Goal: Task Accomplishment & Management: Use online tool/utility

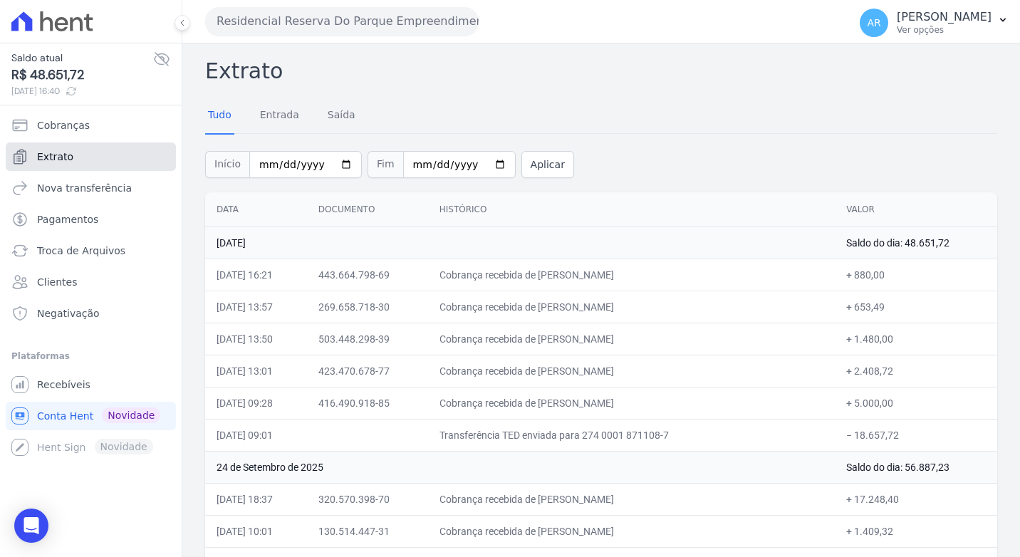
click at [99, 156] on link "Extrato" at bounding box center [91, 156] width 170 height 28
click at [84, 389] on span "Recebíveis" at bounding box center [63, 385] width 53 height 14
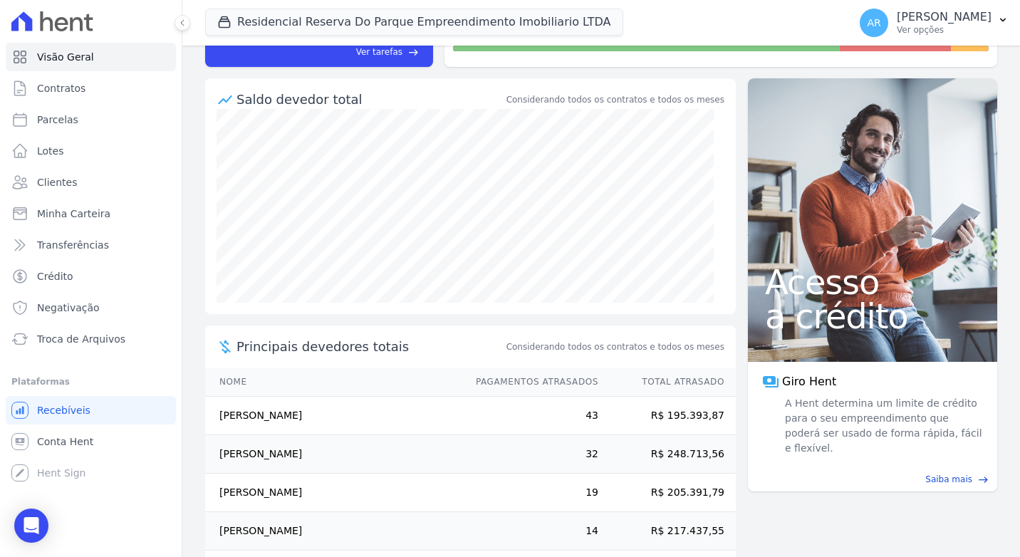
scroll to position [142, 0]
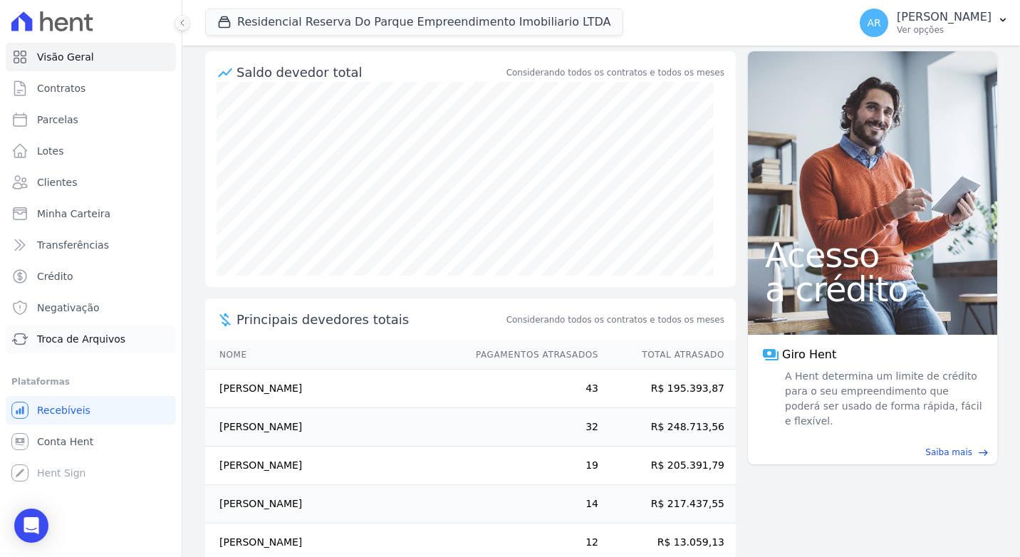
click at [100, 339] on span "Troca de Arquivos" at bounding box center [81, 339] width 88 height 14
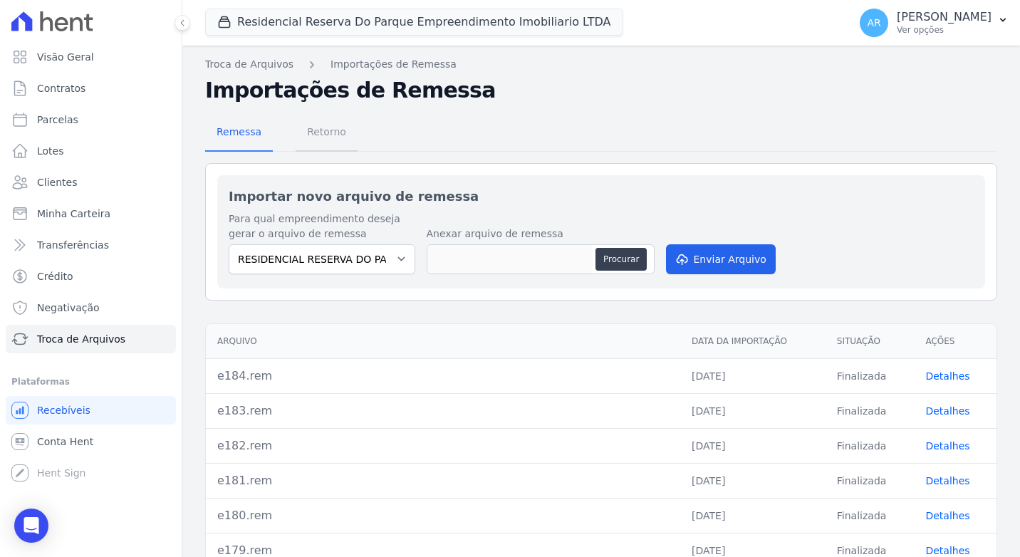
click at [318, 133] on span "Retorno" at bounding box center [326, 132] width 56 height 28
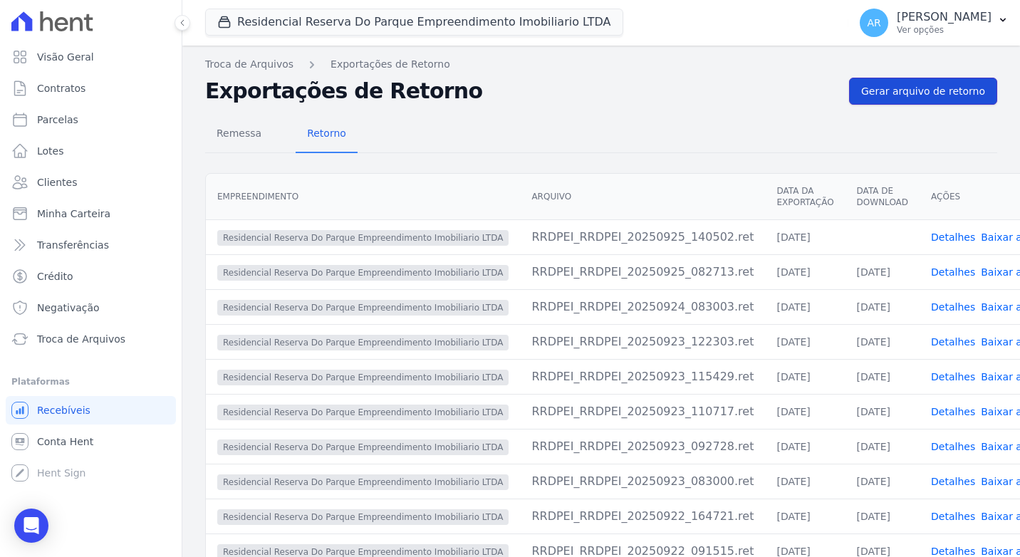
click at [936, 100] on link "Gerar arquivo de retorno" at bounding box center [923, 91] width 148 height 27
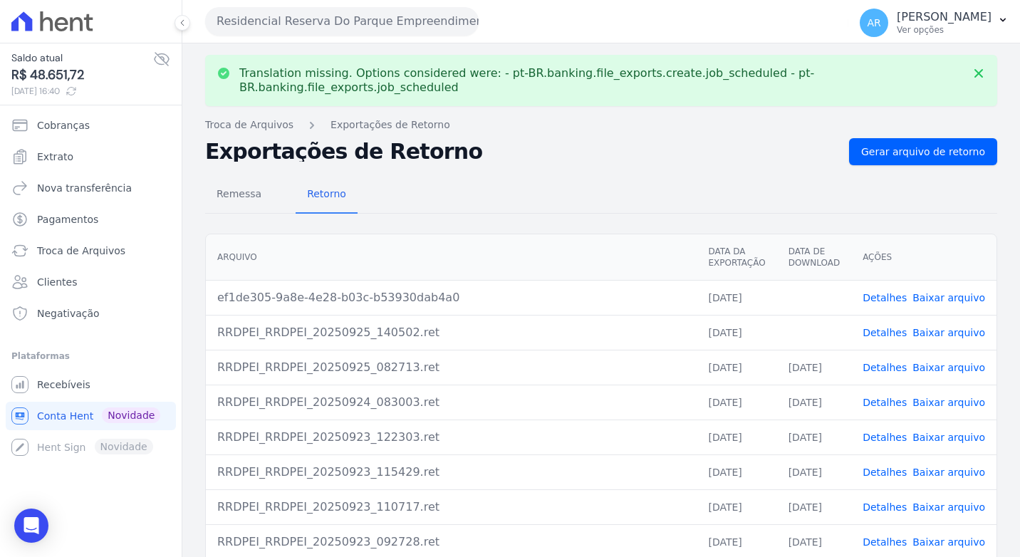
click at [950, 292] on link "Baixar arquivo" at bounding box center [948, 297] width 73 height 11
click at [947, 327] on link "Baixar arquivo" at bounding box center [948, 332] width 73 height 11
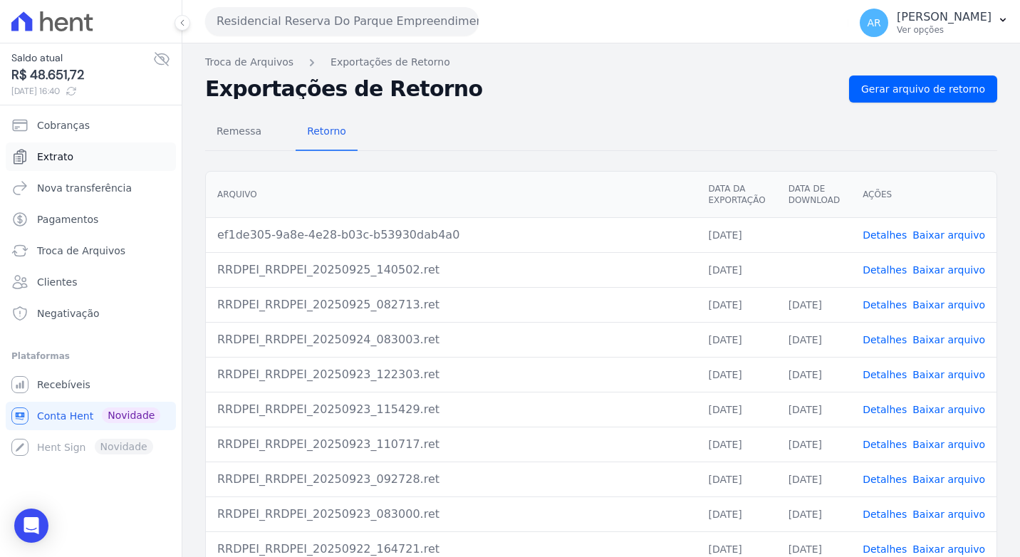
click at [56, 148] on link "Extrato" at bounding box center [91, 156] width 170 height 28
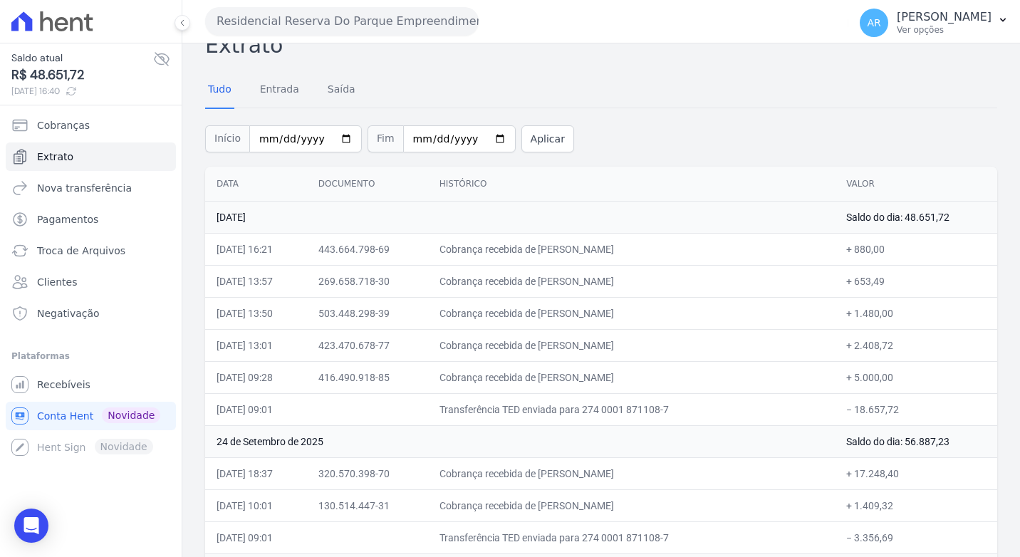
scroll to position [71, 0]
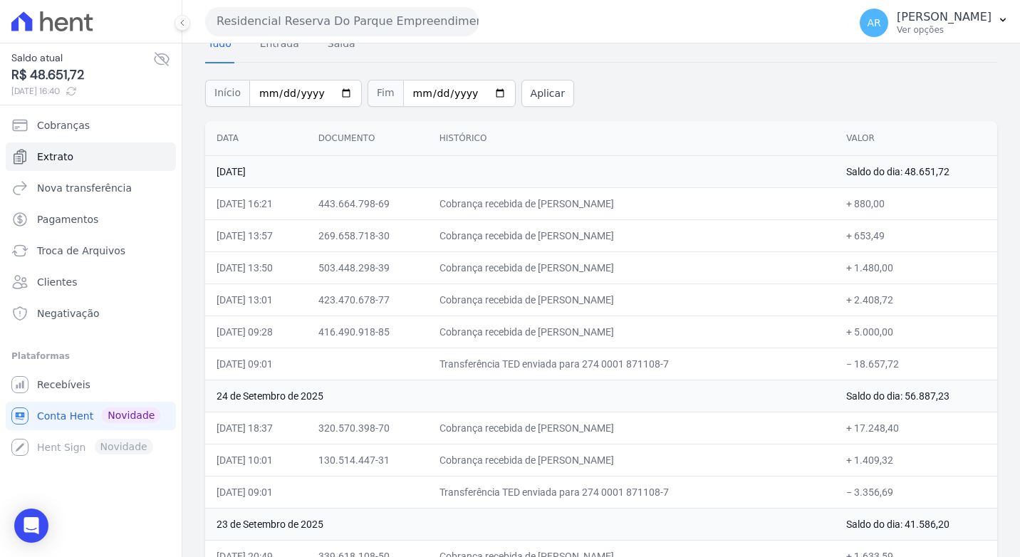
click at [954, 95] on div "Início 2025-09-01 Fim 2025-09-25 Aplicar" at bounding box center [601, 91] width 792 height 59
click at [26, 515] on div "Open Intercom Messenger" at bounding box center [32, 526] width 38 height 38
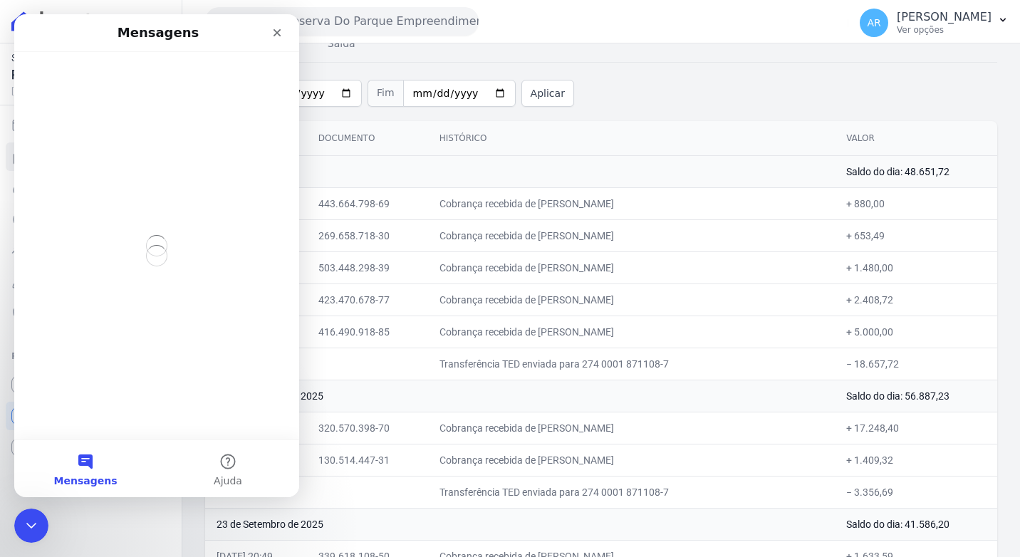
scroll to position [0, 0]
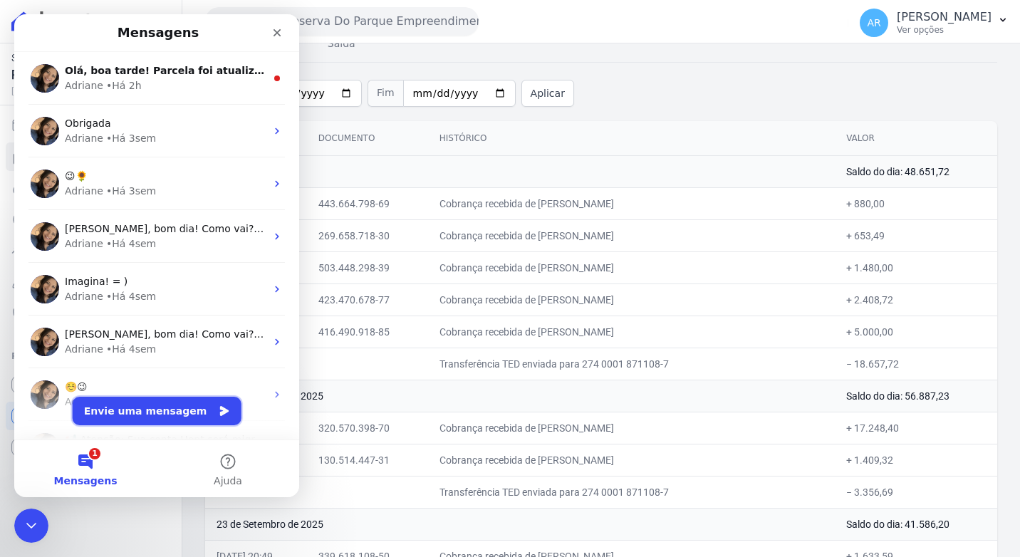
click at [141, 414] on button "Envie uma mensagem" at bounding box center [157, 411] width 169 height 28
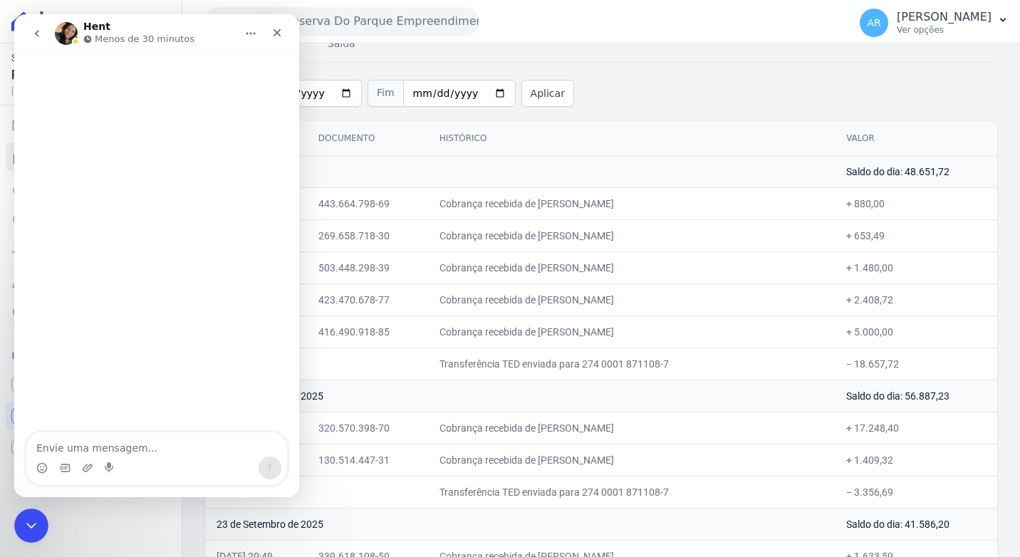
click at [142, 449] on textarea "Envie uma mensagem..." at bounding box center [156, 444] width 261 height 24
type textarea "b"
type textarea "Boa tarde!"
type textarea "Tudo bem"
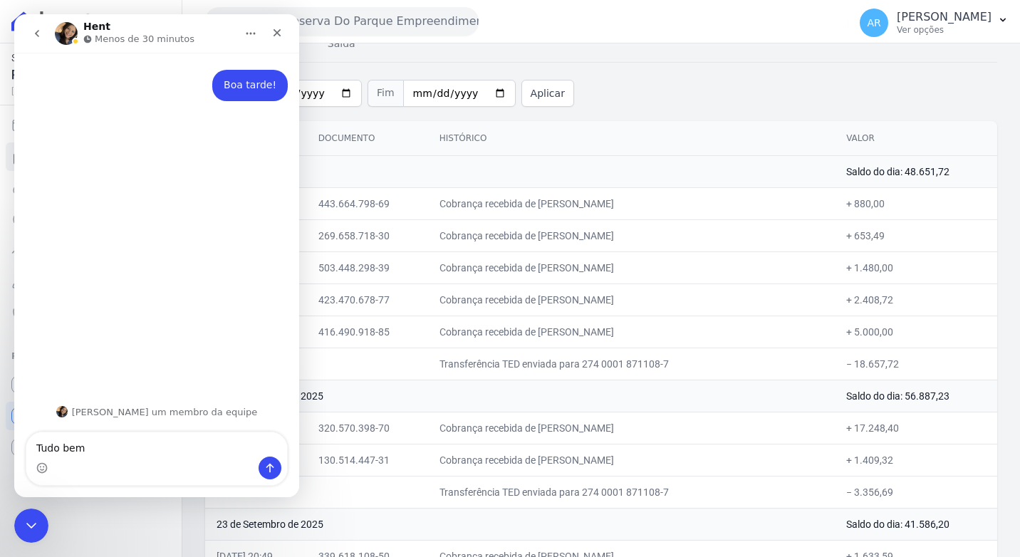
type textarea "Tudo bem?"
type textarea "Não recebemos essa remessa"
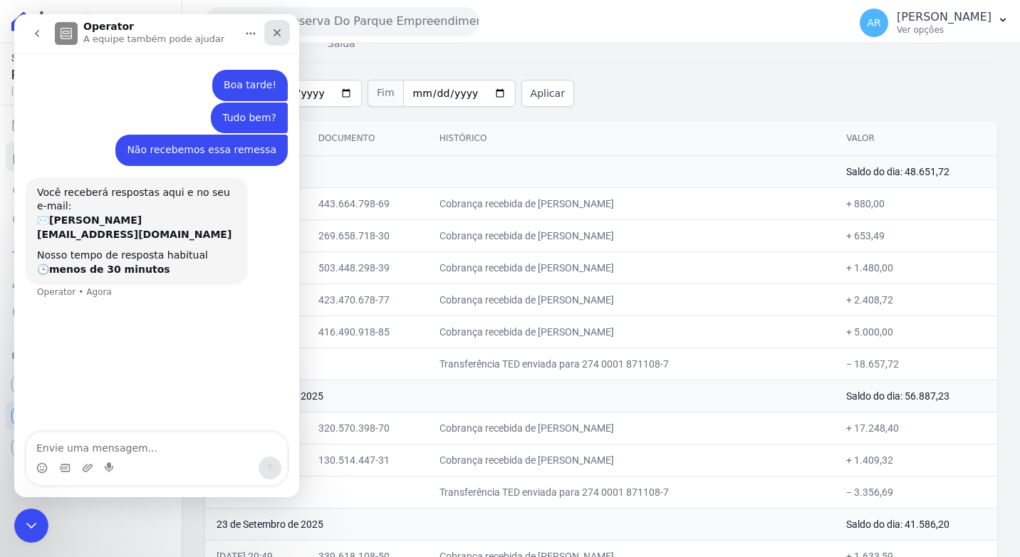
click at [272, 32] on icon "Fechar" at bounding box center [276, 32] width 11 height 11
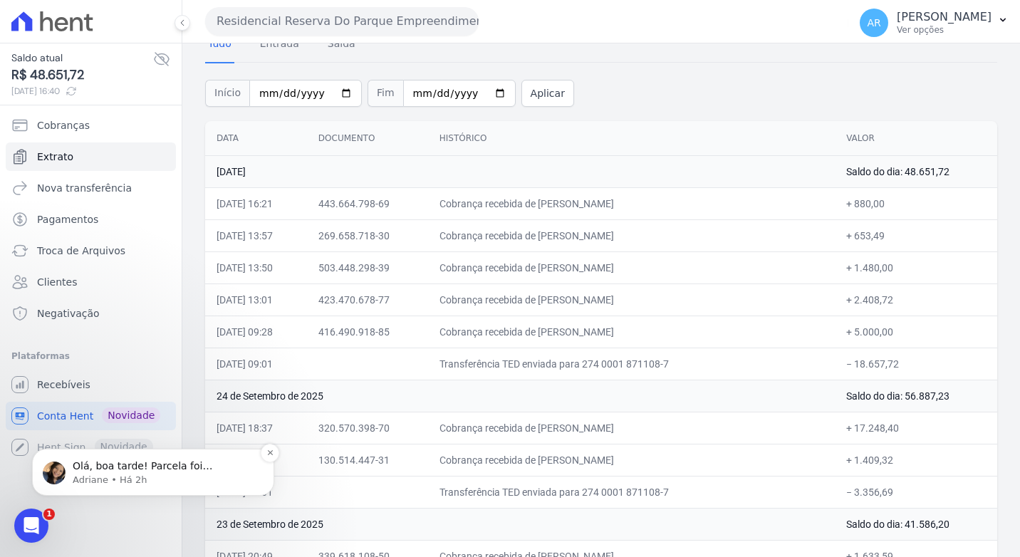
click at [125, 477] on p "Adriane • Há 2h" at bounding box center [165, 480] width 184 height 13
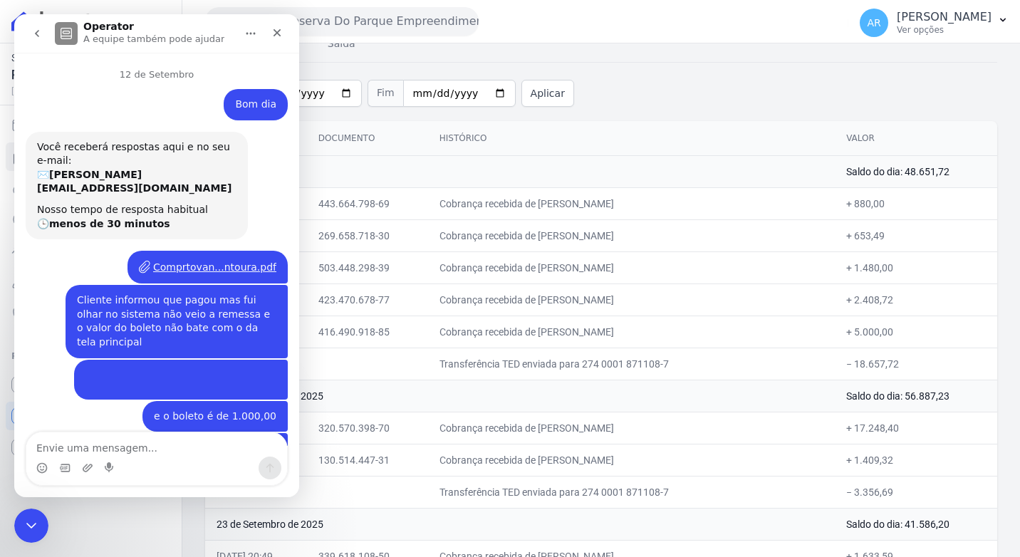
scroll to position [36, 0]
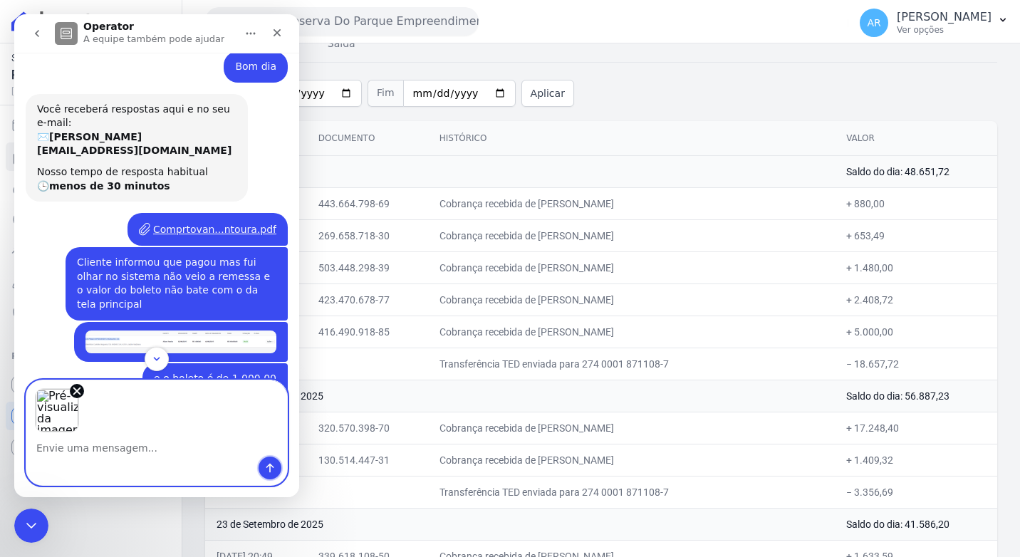
click at [276, 475] on button "Enviar uma mensagem" at bounding box center [270, 468] width 23 height 23
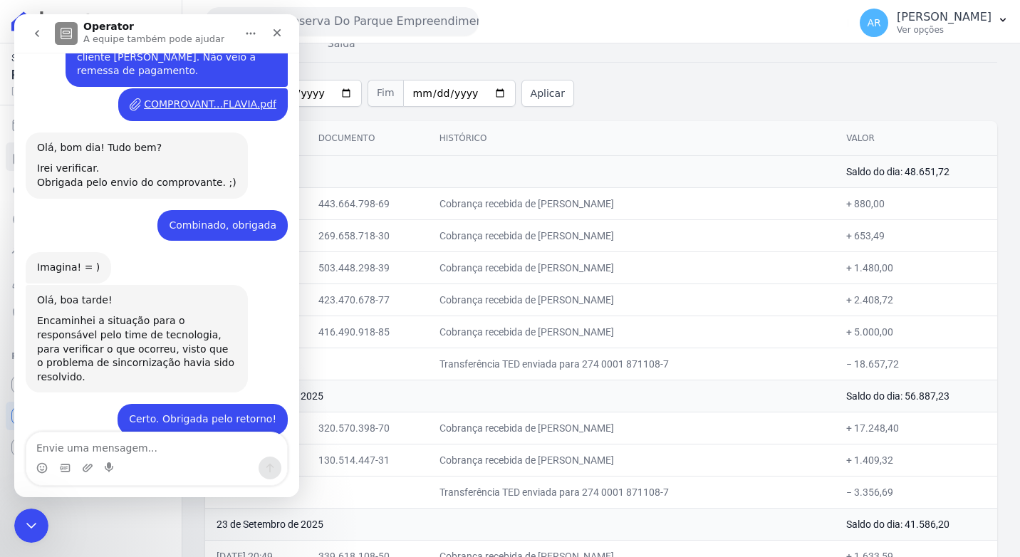
scroll to position [5726, 0]
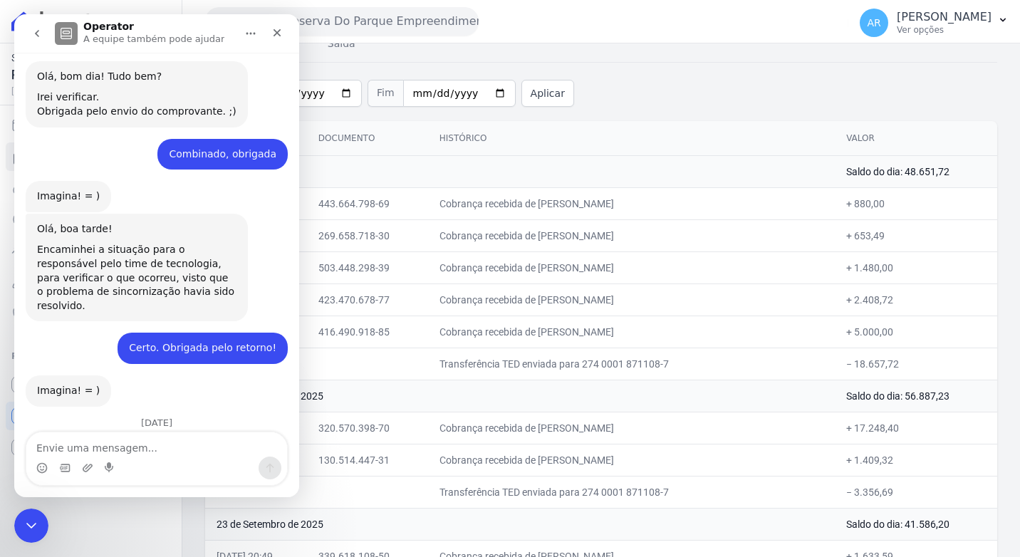
click at [134, 447] on textarea "Envie uma mensagem..." at bounding box center [156, 444] width 261 height 24
click at [167, 450] on textarea "Envie uma mensagem..." at bounding box center [156, 444] width 261 height 24
type textarea "b"
type textarea "Boa tarde"
click at [271, 36] on icon "Fechar" at bounding box center [276, 32] width 11 height 11
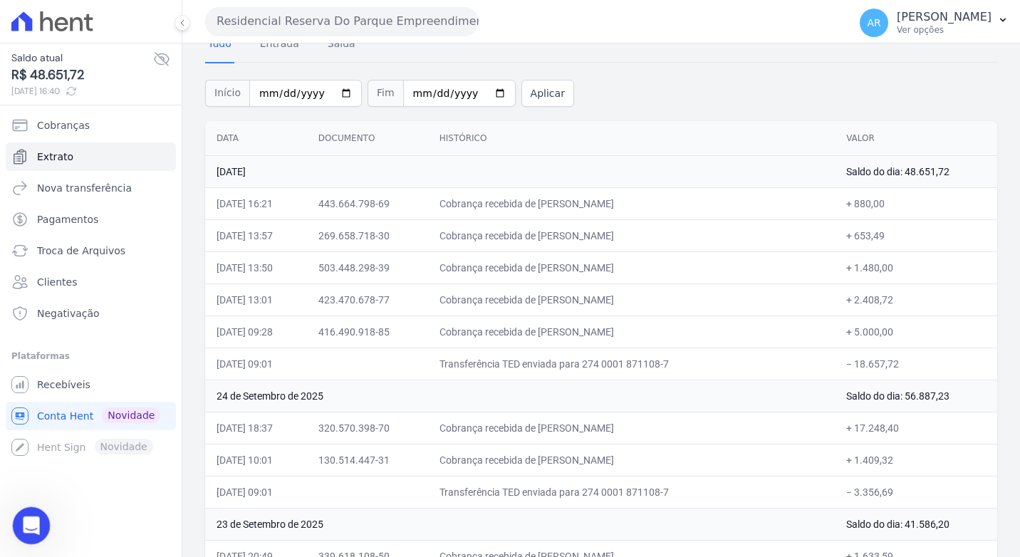
click at [31, 528] on icon "Abertura do Messenger da Intercom" at bounding box center [30, 524] width 24 height 24
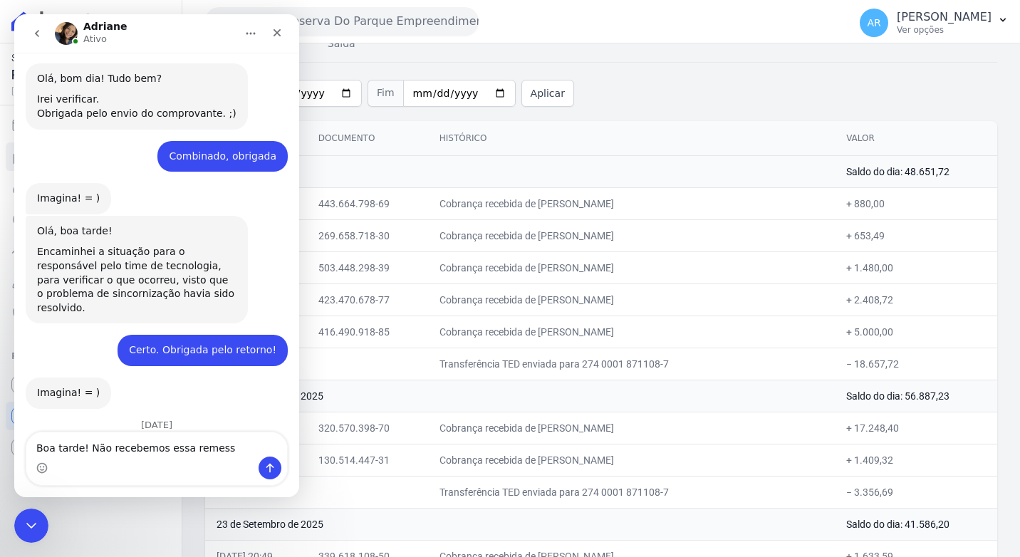
type textarea "Boa tarde! Não recebemos essa remessa"
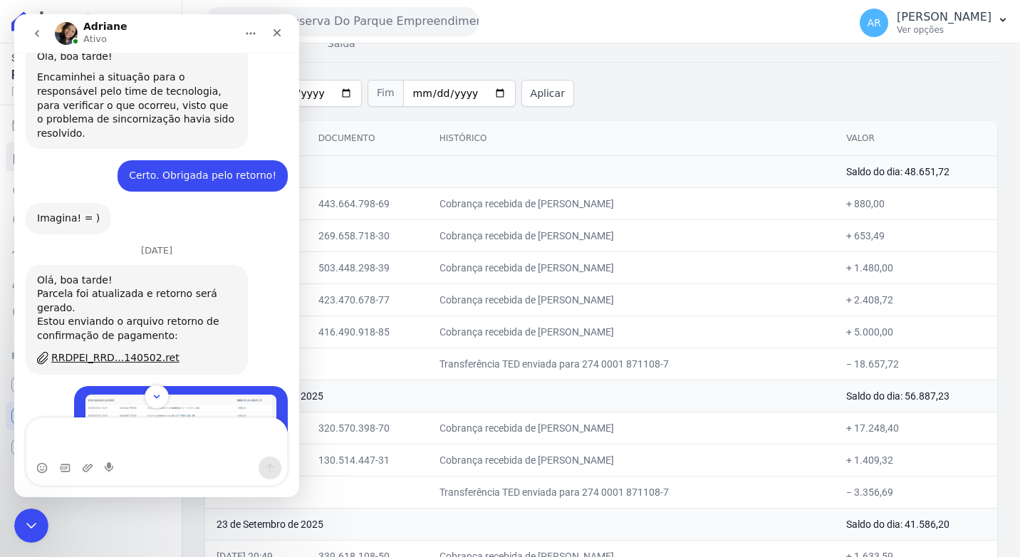
scroll to position [5934, 0]
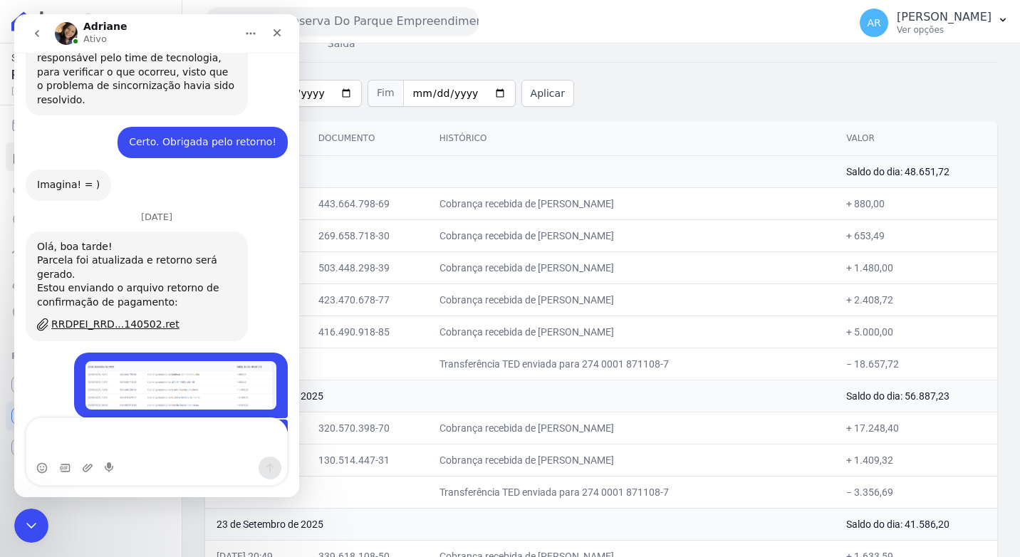
click at [600, 113] on div "Início 2025-09-01 Fim 2025-09-25 Aplicar" at bounding box center [601, 91] width 792 height 59
click at [597, 56] on div "Tudo Entrada Saída" at bounding box center [601, 44] width 792 height 35
drag, startPoint x: 271, startPoint y: 29, endPoint x: 272, endPoint y: 61, distance: 31.4
click at [271, 29] on div "Fechar" at bounding box center [277, 33] width 26 height 26
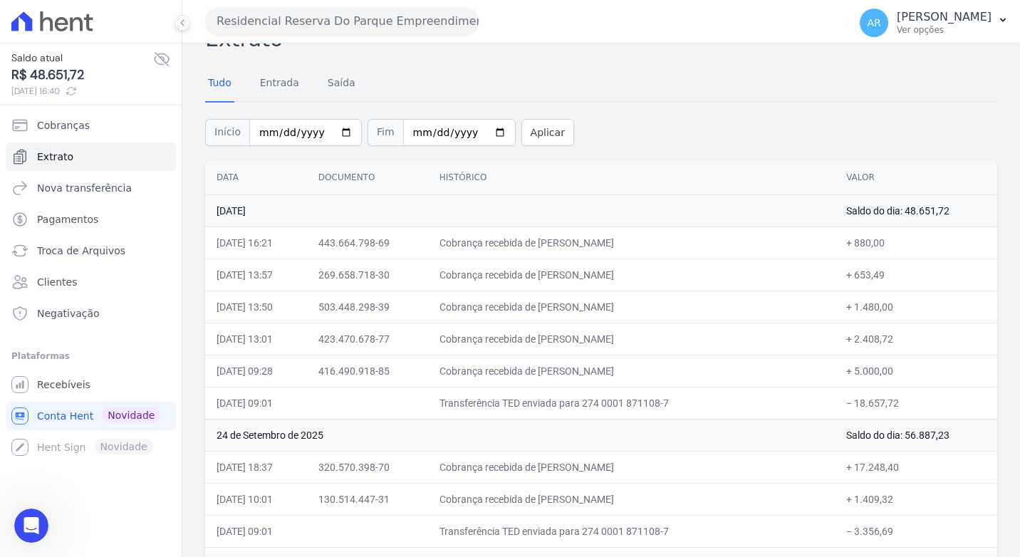
scroll to position [0, 0]
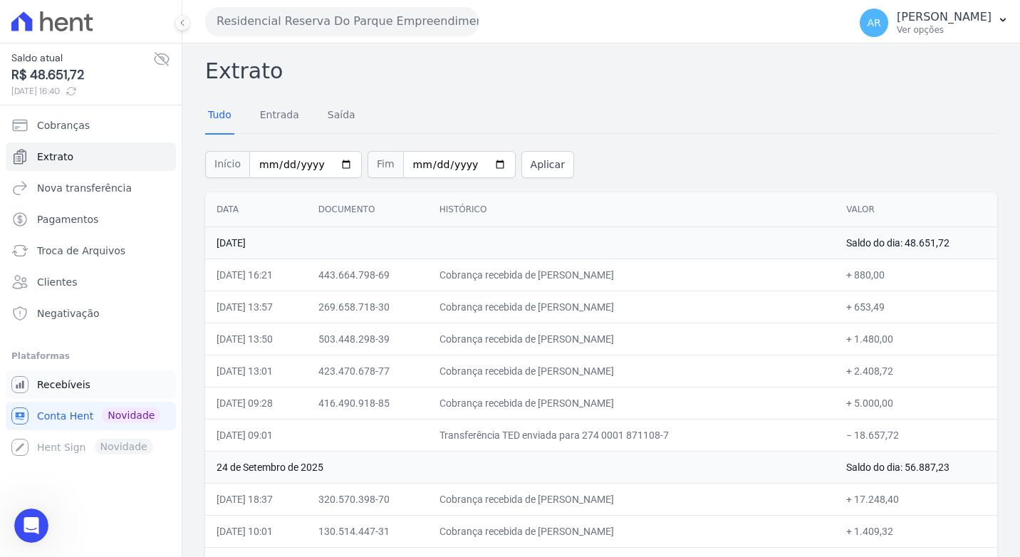
click at [67, 393] on link "Recebíveis" at bounding box center [91, 384] width 170 height 28
click at [56, 397] on link "Recebíveis" at bounding box center [91, 384] width 170 height 28
click at [55, 388] on span "Recebíveis" at bounding box center [63, 385] width 53 height 14
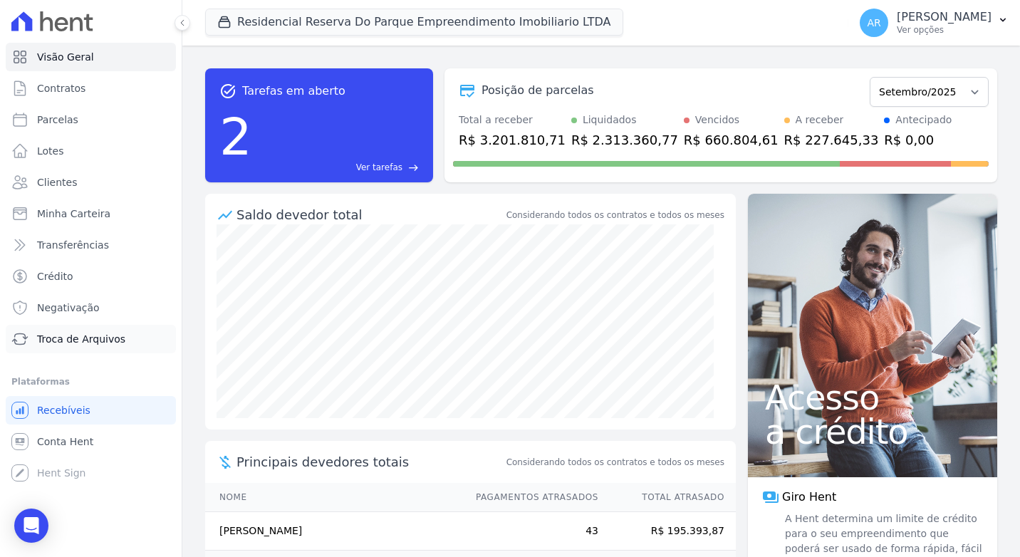
click at [85, 339] on span "Troca de Arquivos" at bounding box center [81, 339] width 88 height 14
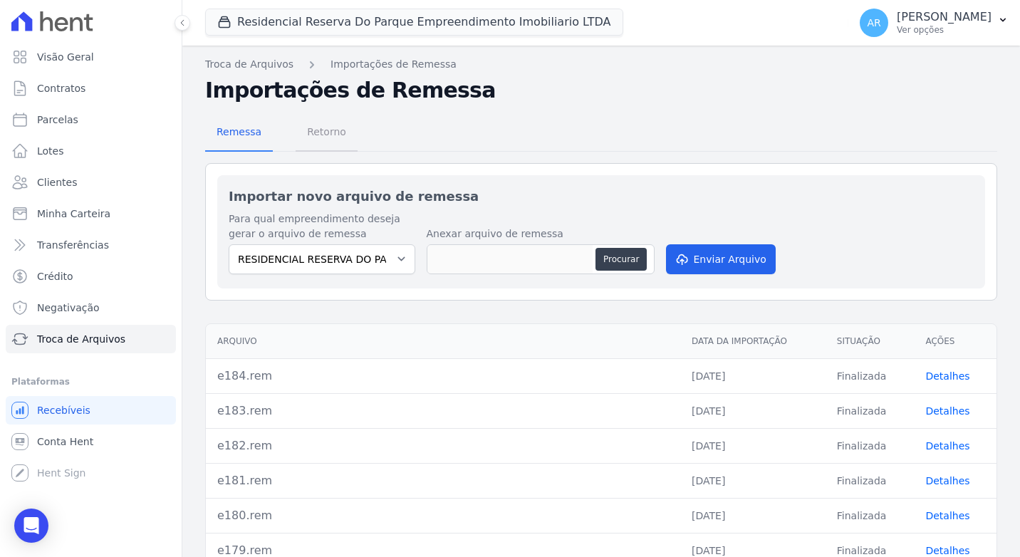
click at [337, 137] on span "Retorno" at bounding box center [326, 132] width 56 height 28
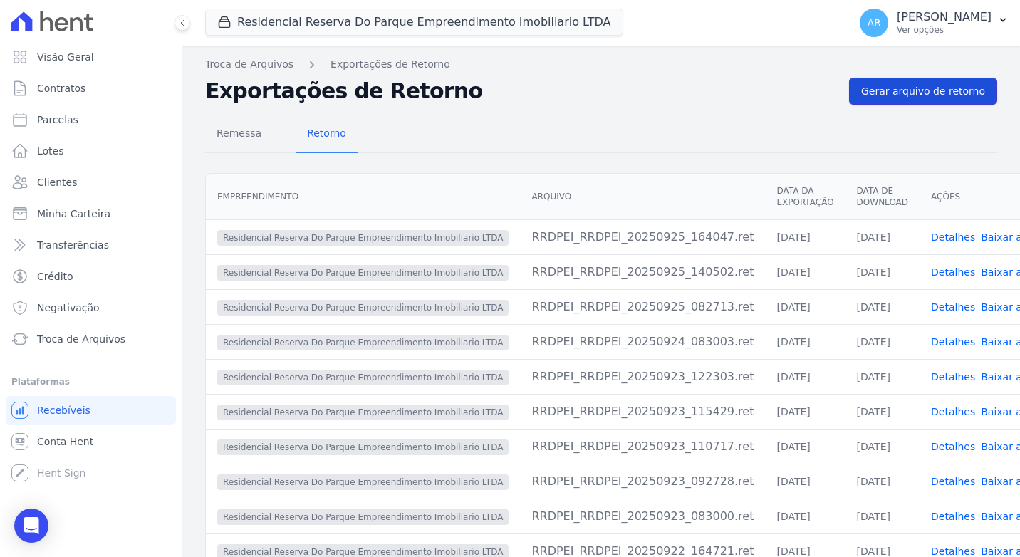
click at [932, 95] on span "Gerar arquivo de retorno" at bounding box center [923, 91] width 124 height 14
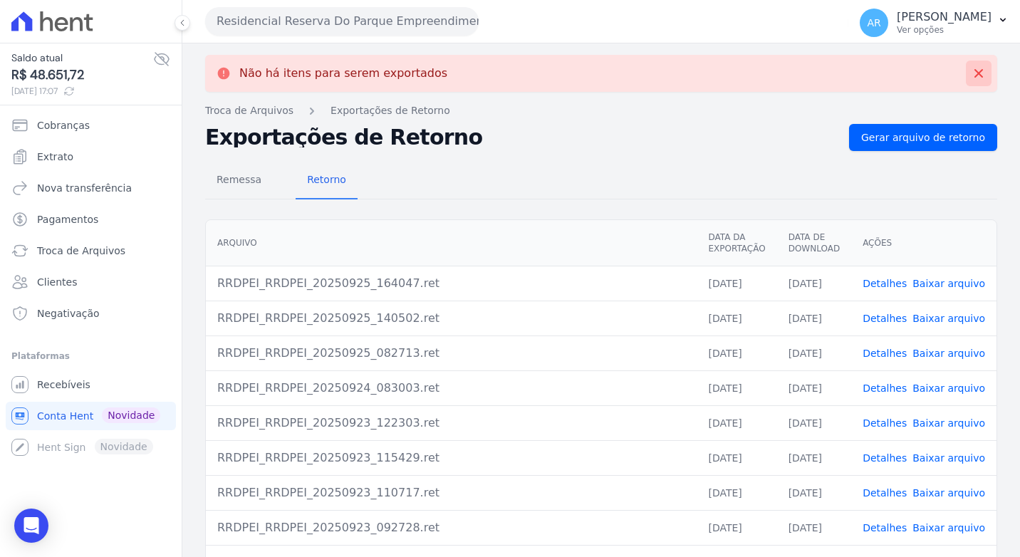
click at [976, 72] on button at bounding box center [979, 74] width 26 height 26
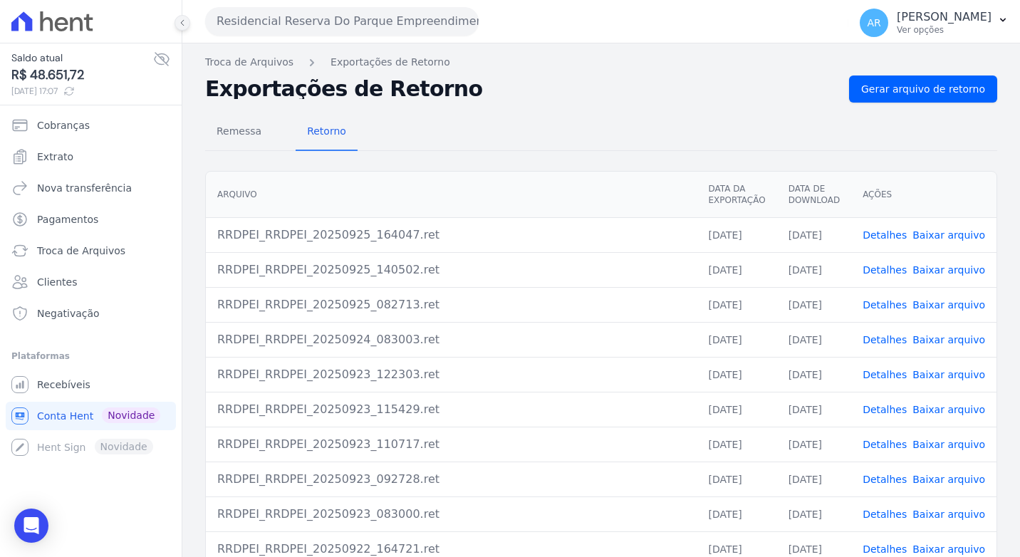
click at [179, 28] on button at bounding box center [183, 23] width 16 height 16
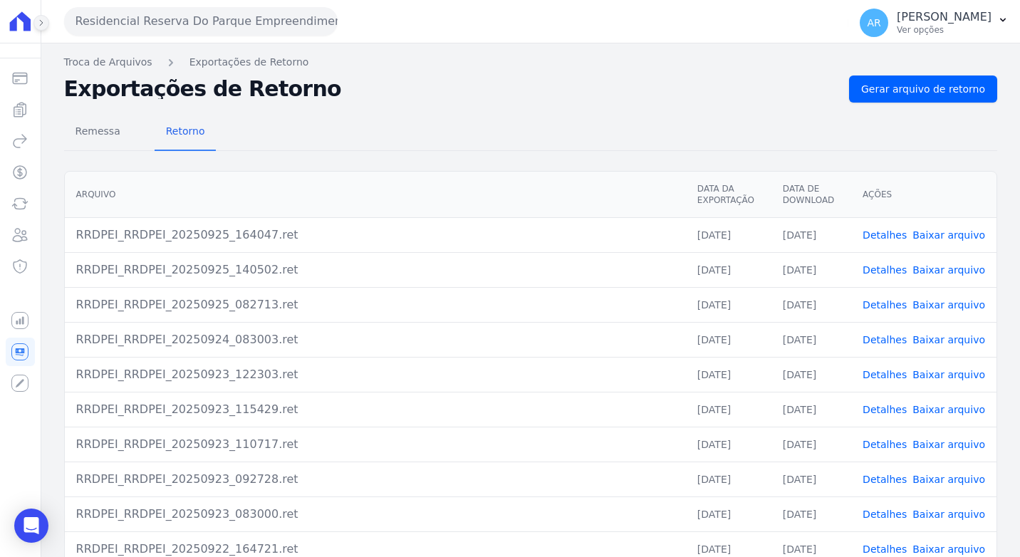
click at [43, 21] on icon at bounding box center [41, 23] width 9 height 9
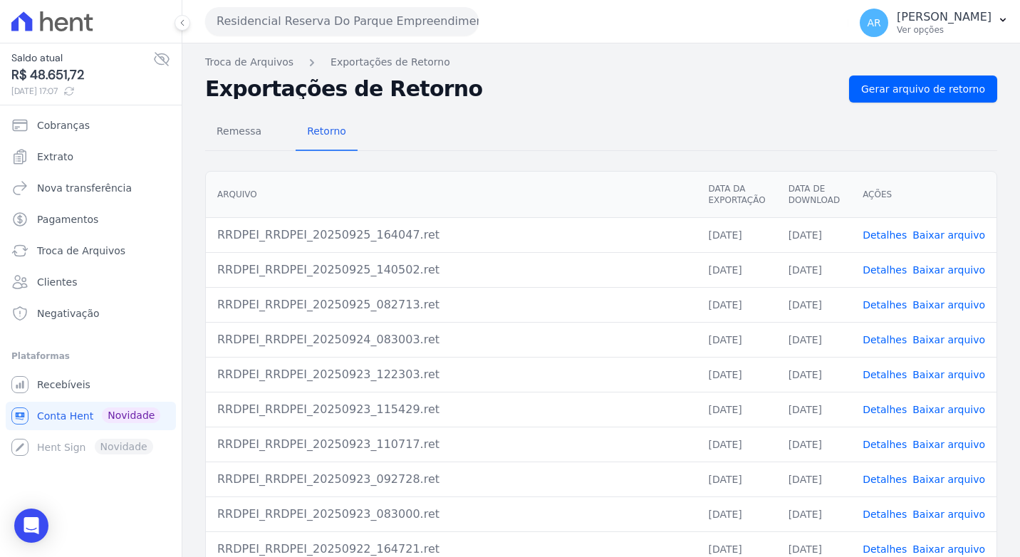
click at [370, 31] on button "Residencial Reserva Do Parque Empreendimento Imobiliario LTDA" at bounding box center [342, 21] width 274 height 28
click at [576, 105] on div "Remessa Retorno [GEOGRAPHIC_DATA] Data da Exportação Data de Download Ações RRD…" at bounding box center [601, 360] width 792 height 515
click at [362, 66] on link "Exportações de Retorno" at bounding box center [391, 62] width 120 height 15
click at [558, 108] on div "Remessa Retorno [GEOGRAPHIC_DATA] Data da Exportação Data de Download Ações RRD…" at bounding box center [601, 360] width 792 height 515
click at [877, 105] on div "Remessa Retorno [GEOGRAPHIC_DATA] Data da Exportação Data de Download Ações RRD…" at bounding box center [601, 360] width 792 height 515
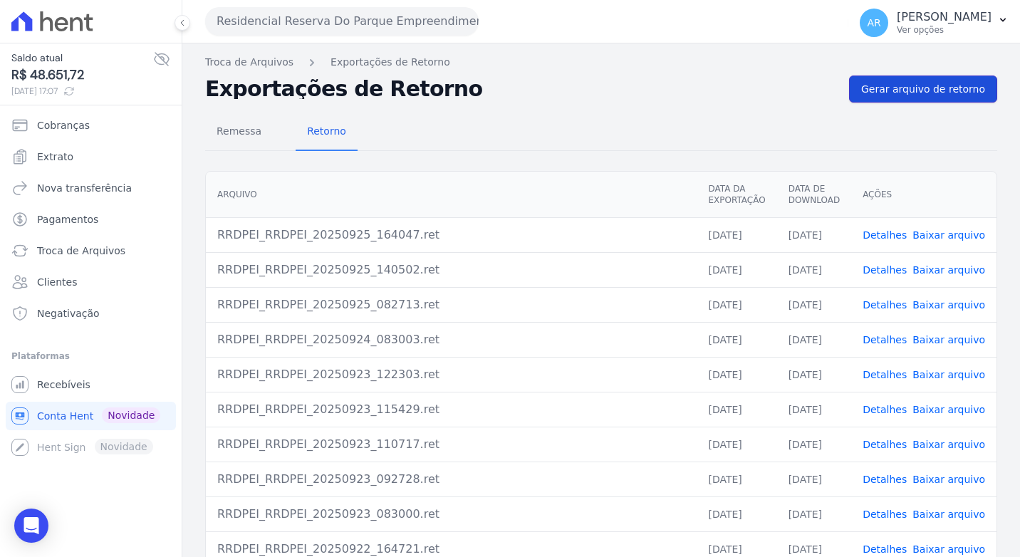
click at [882, 95] on span "Gerar arquivo de retorno" at bounding box center [923, 89] width 124 height 14
click at [762, 128] on div "Remessa Retorno" at bounding box center [601, 132] width 792 height 37
click at [38, 515] on div "Open Intercom Messenger" at bounding box center [32, 526] width 38 height 38
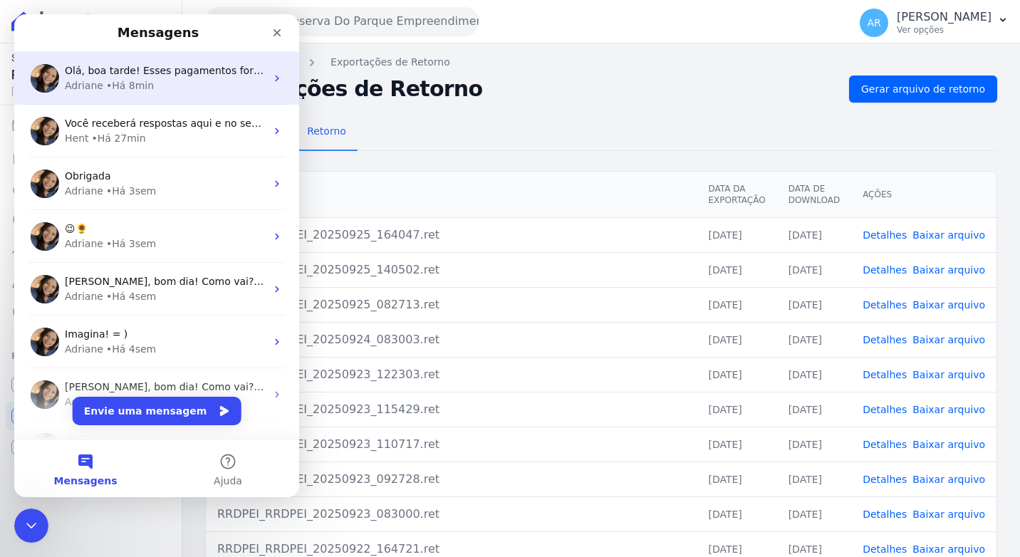
click at [156, 84] on div "Adriane • Há 8min" at bounding box center [165, 85] width 201 height 15
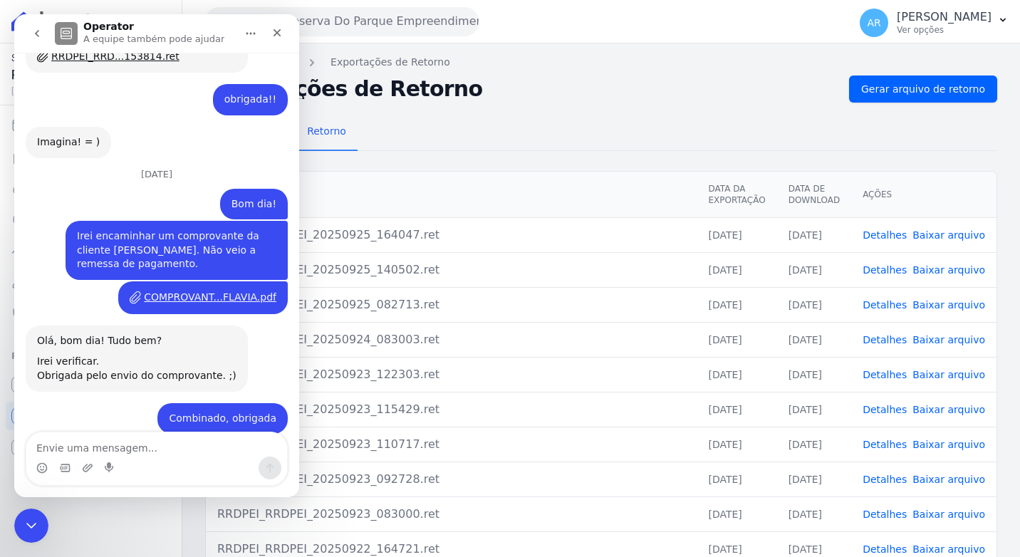
scroll to position [5920, 0]
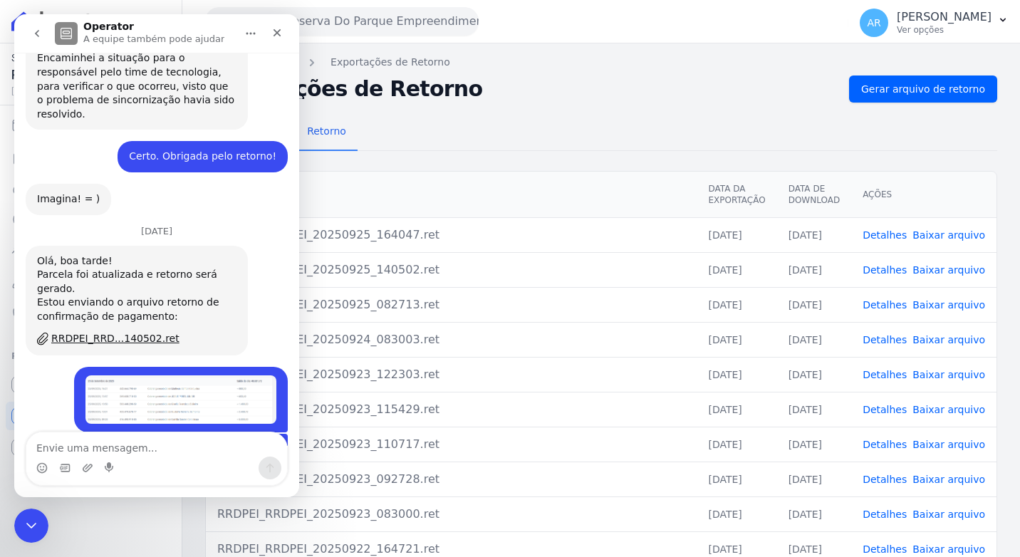
click at [168, 375] on img "Artur diz…" at bounding box center [180, 399] width 191 height 48
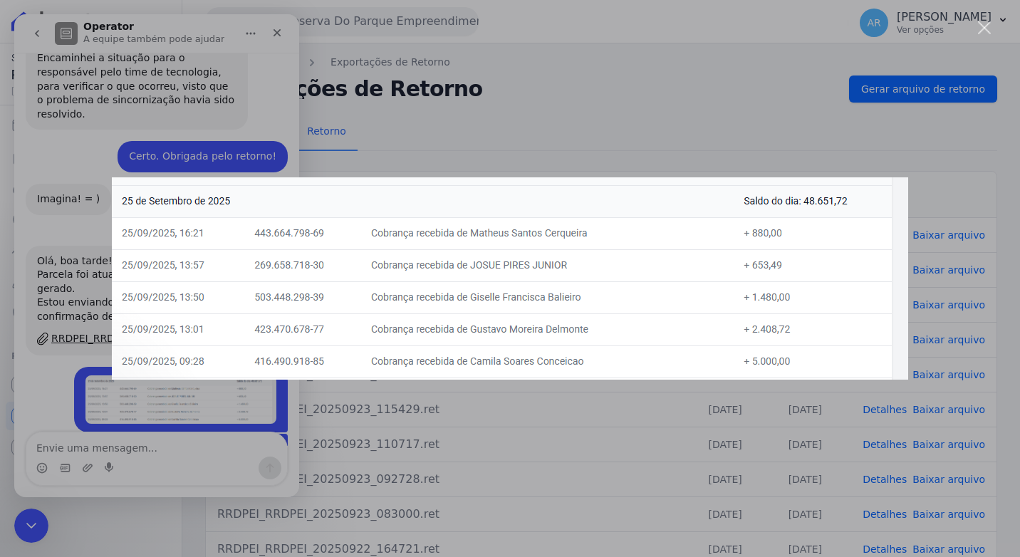
scroll to position [0, 0]
click at [558, 115] on div "Messenger da Intercom" at bounding box center [510, 278] width 1020 height 557
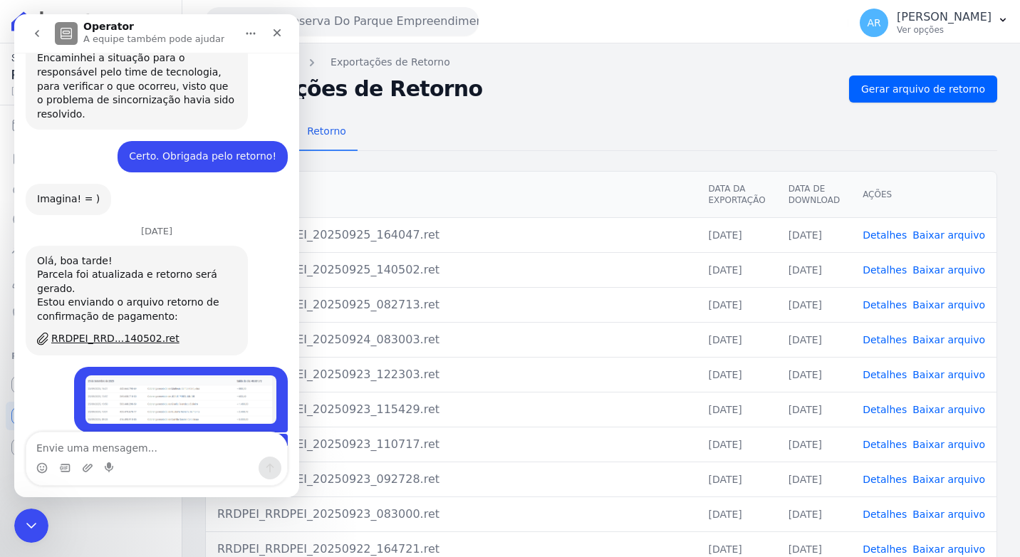
click at [586, 113] on div "Remessa Retorno [GEOGRAPHIC_DATA] Data da Exportação Data de Download Ações RRD…" at bounding box center [601, 360] width 792 height 515
click at [268, 32] on div "Fechar" at bounding box center [277, 33] width 26 height 26
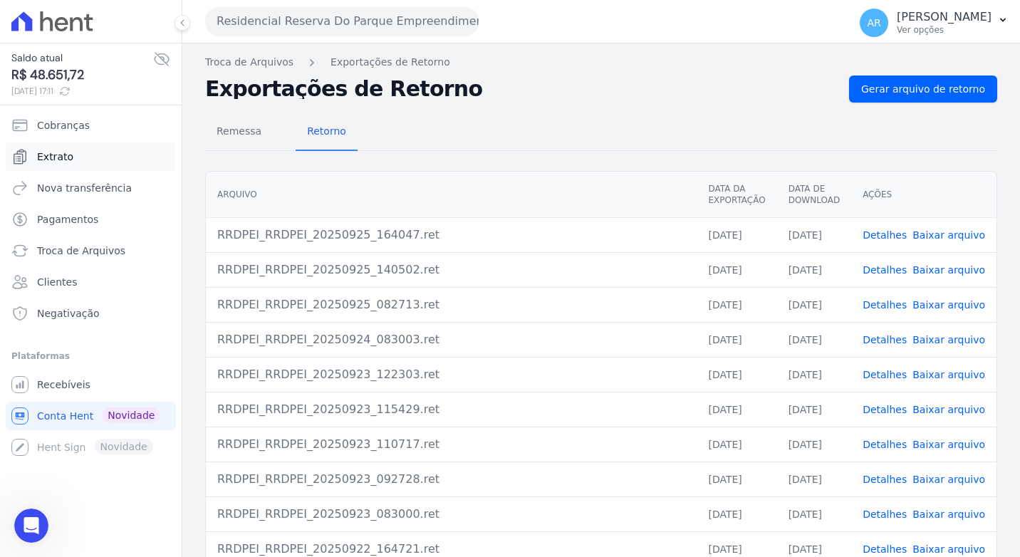
scroll to position [5528, 0]
click at [74, 154] on link "Extrato" at bounding box center [91, 156] width 170 height 28
click at [63, 156] on span "Extrato" at bounding box center [55, 157] width 36 height 14
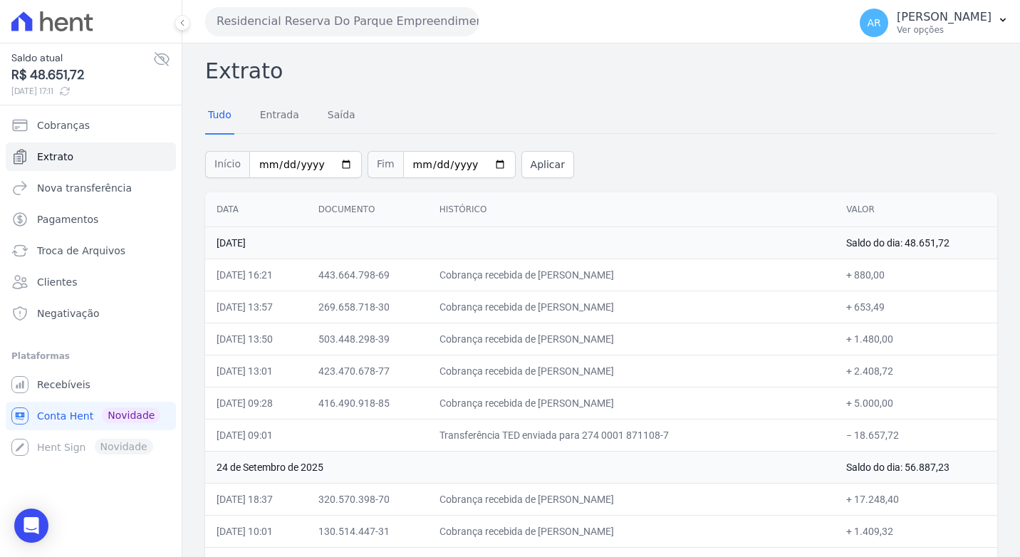
click at [21, 551] on div "Saldo atual R$ 48.651,72 25/09/2025, 17:11 Cobranças Extrato Nova transferência…" at bounding box center [91, 278] width 182 height 557
click at [31, 531] on icon "Open Intercom Messenger" at bounding box center [31, 525] width 16 height 19
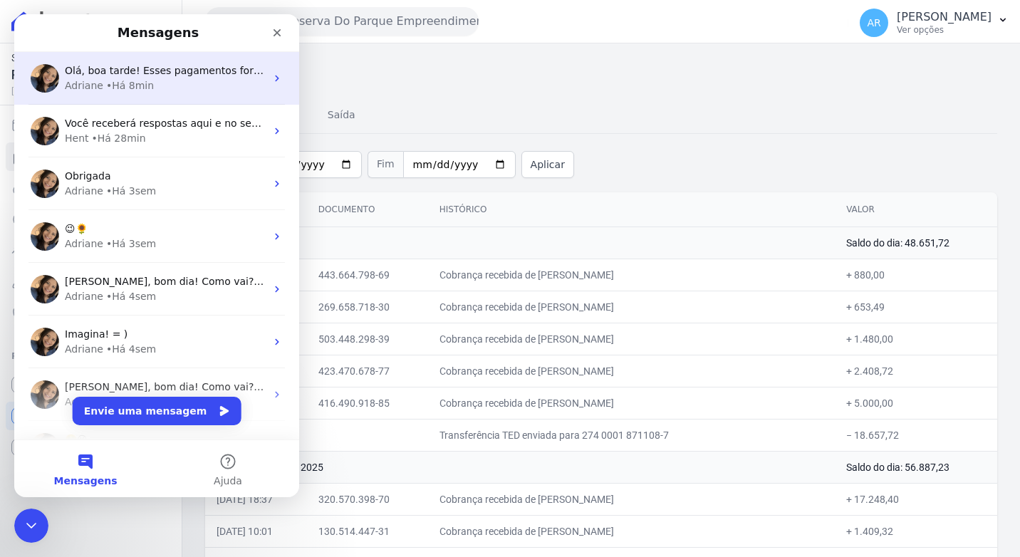
click at [172, 82] on div "Adriane • Há 8min" at bounding box center [165, 85] width 201 height 15
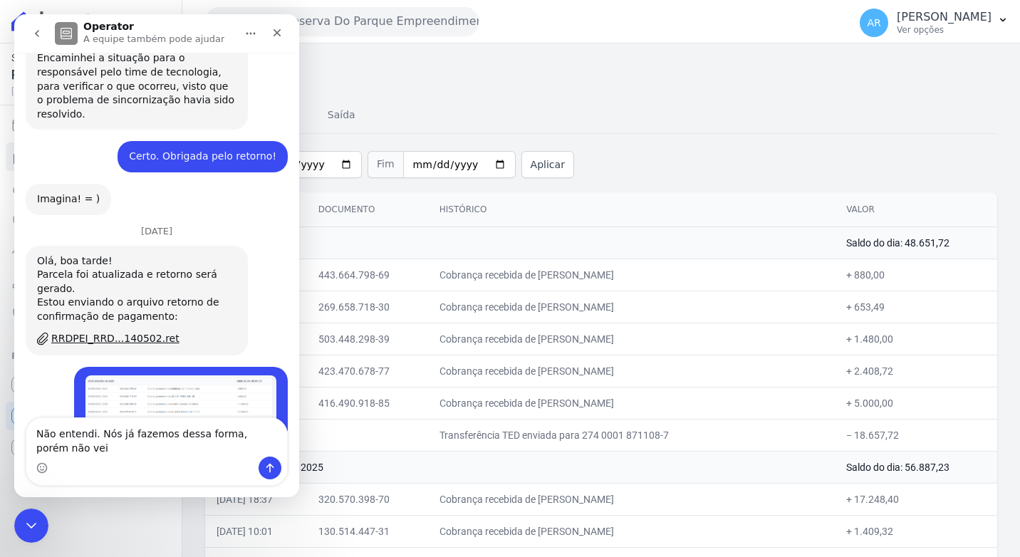
scroll to position [5934, 0]
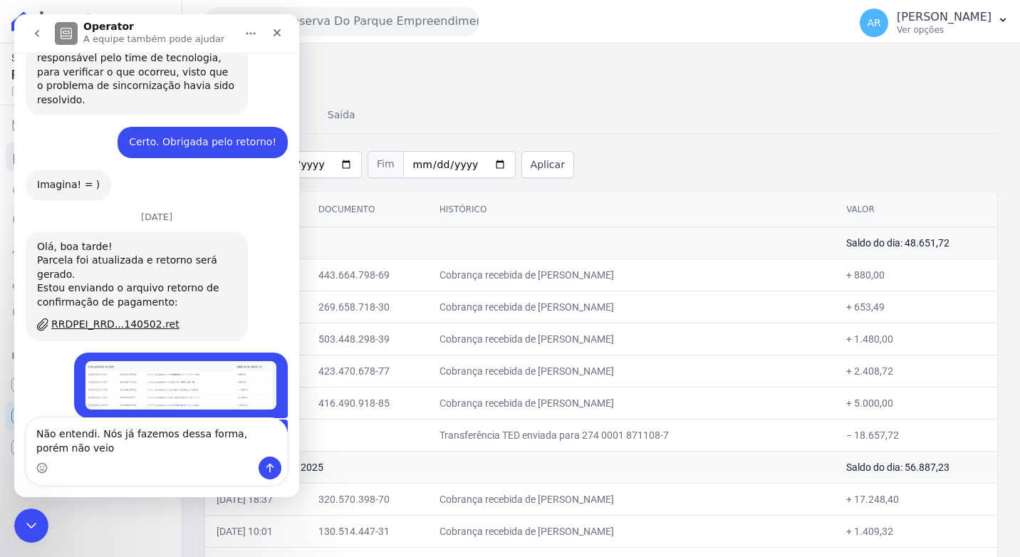
type textarea "Não entendi. Nós já fazemos dessa forma, porém não veio."
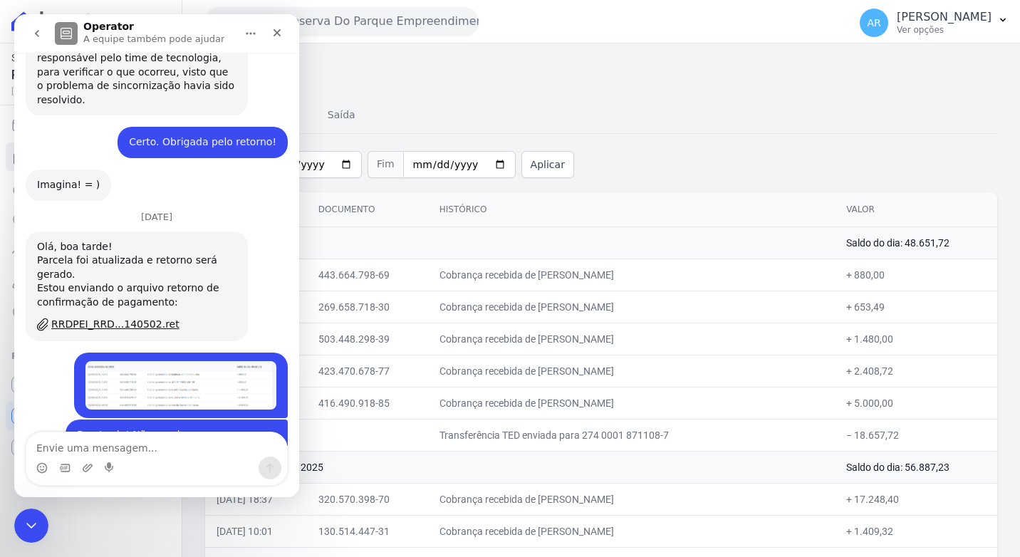
scroll to position [5976, 0]
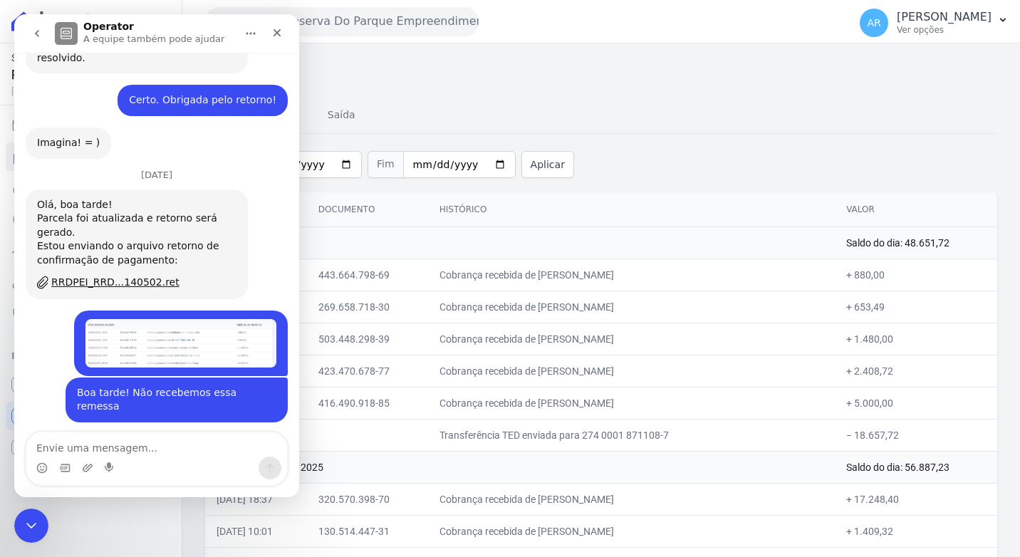
type textarea "N"
click at [557, 118] on div "Tudo Entrada Saída" at bounding box center [601, 115] width 792 height 35
click at [478, 123] on div "Tudo Entrada Saída" at bounding box center [601, 115] width 792 height 35
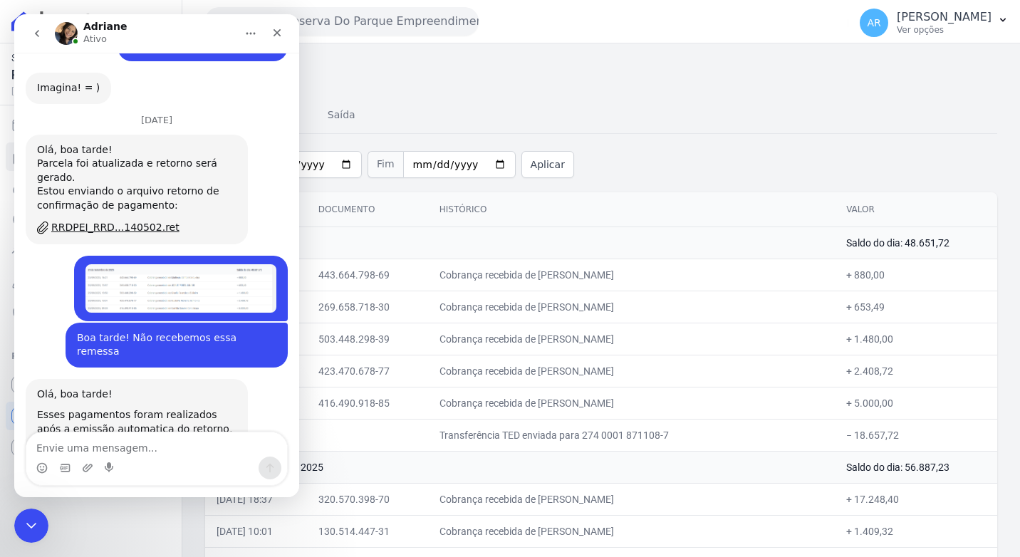
scroll to position [6070, 0]
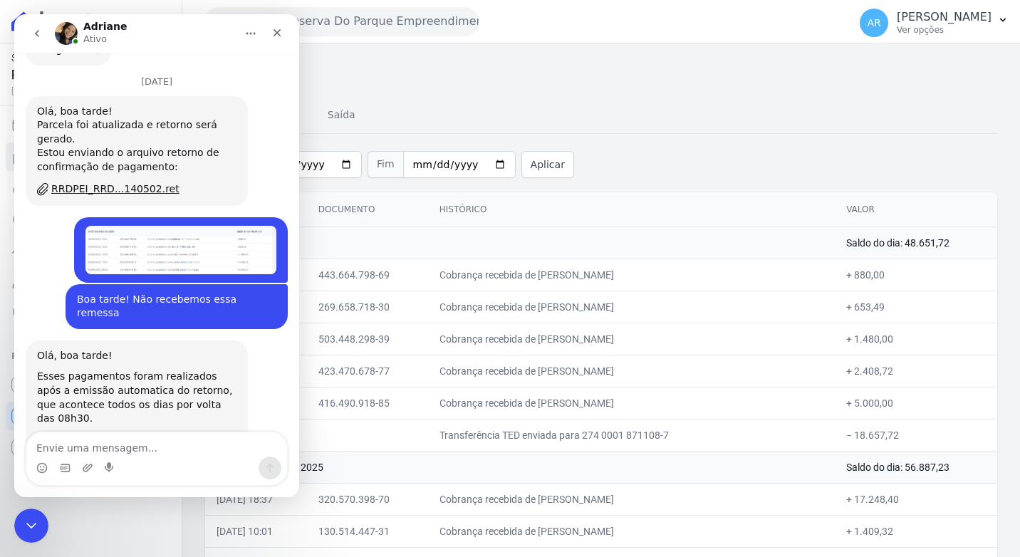
click at [618, 62] on h2 "Extrato" at bounding box center [601, 71] width 792 height 32
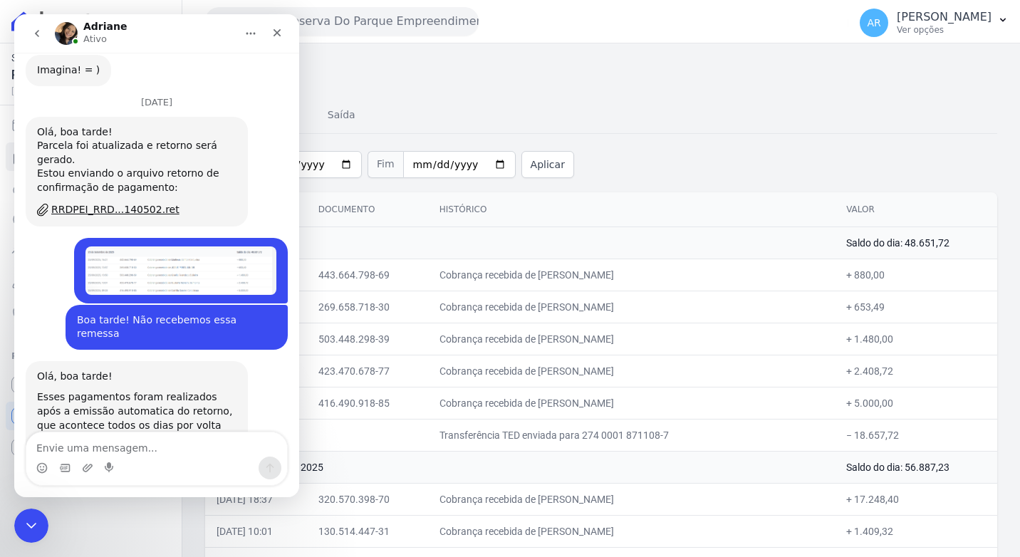
scroll to position [5998, 0]
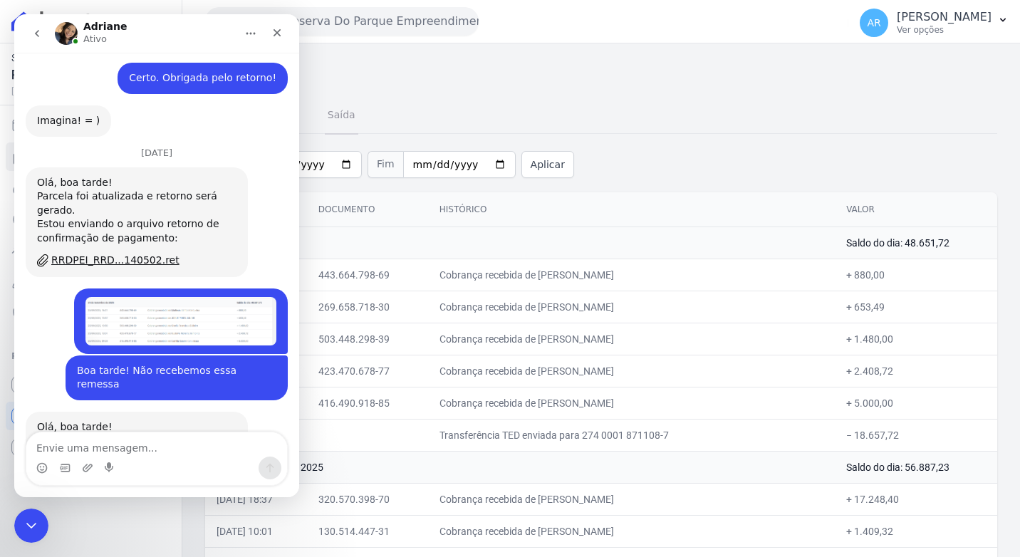
click at [345, 105] on link "Saída" at bounding box center [341, 116] width 33 height 37
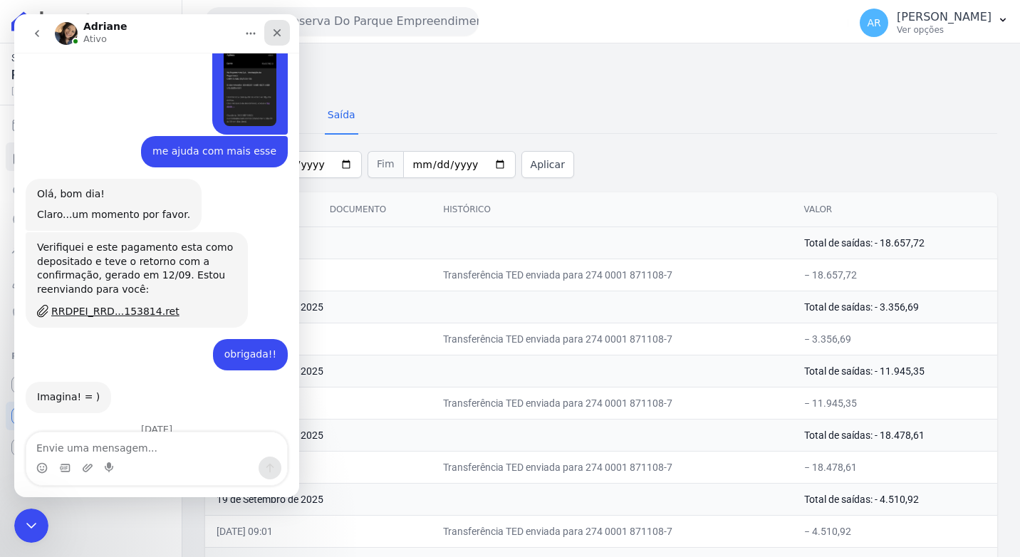
scroll to position [6070, 0]
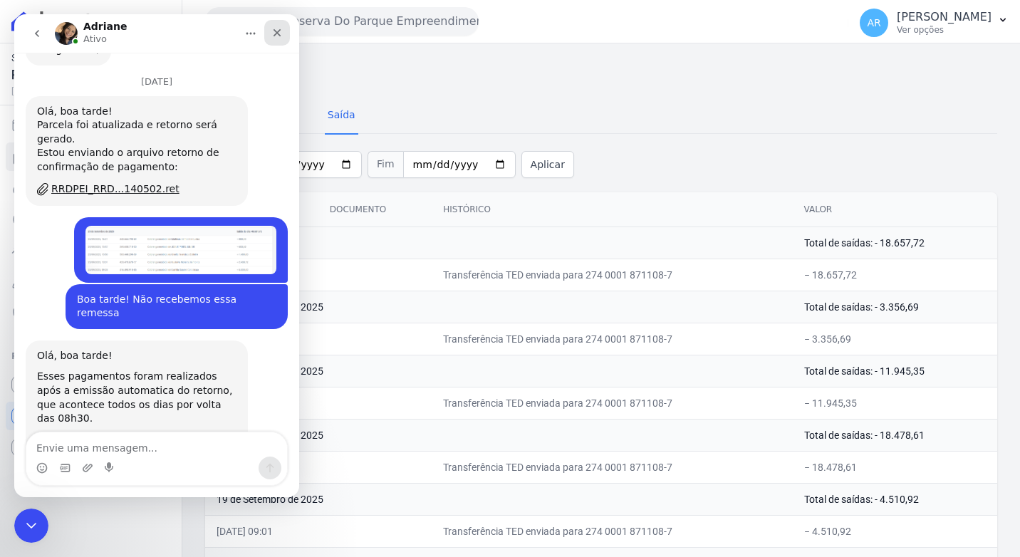
click at [281, 38] on icon "Fechar" at bounding box center [276, 32] width 11 height 11
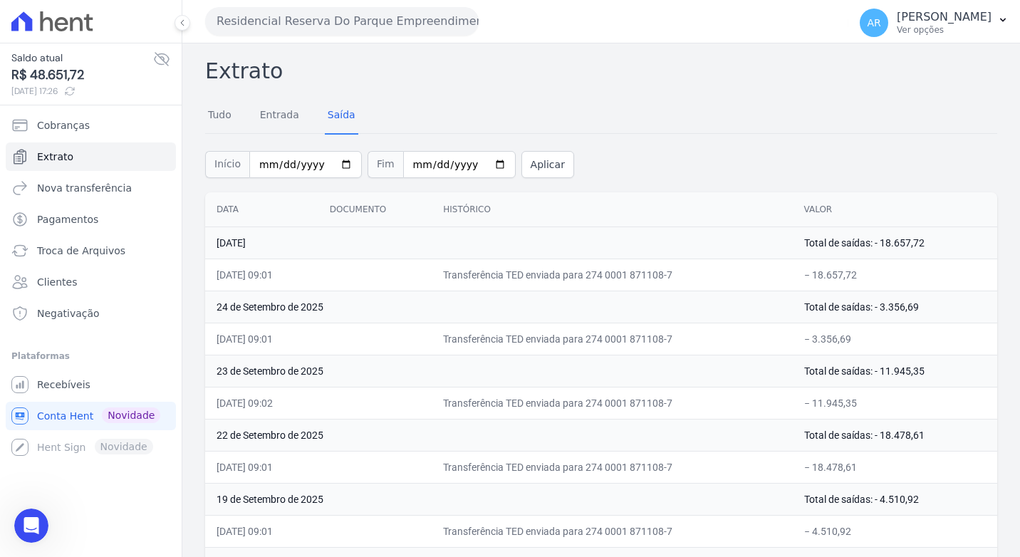
click at [234, 115] on div "Tudo Entrada Saída" at bounding box center [281, 116] width 153 height 37
click at [224, 115] on link "Tudo" at bounding box center [219, 116] width 29 height 37
